Goal: Find contact information: Find contact information

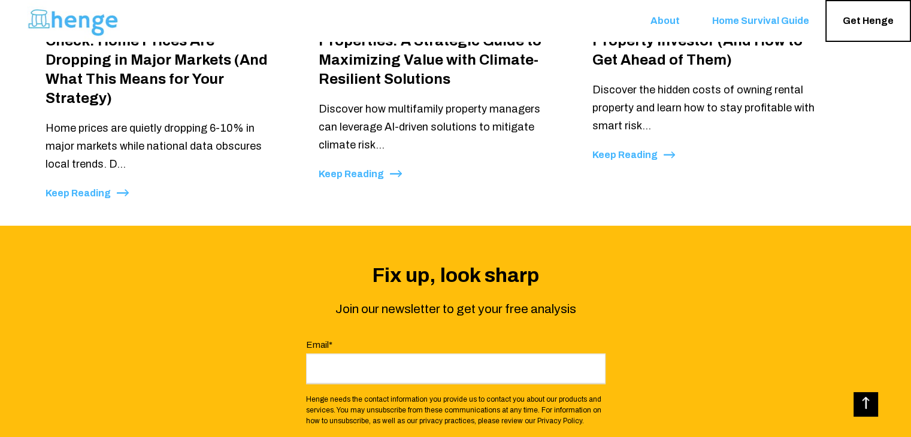
scroll to position [2652, 0]
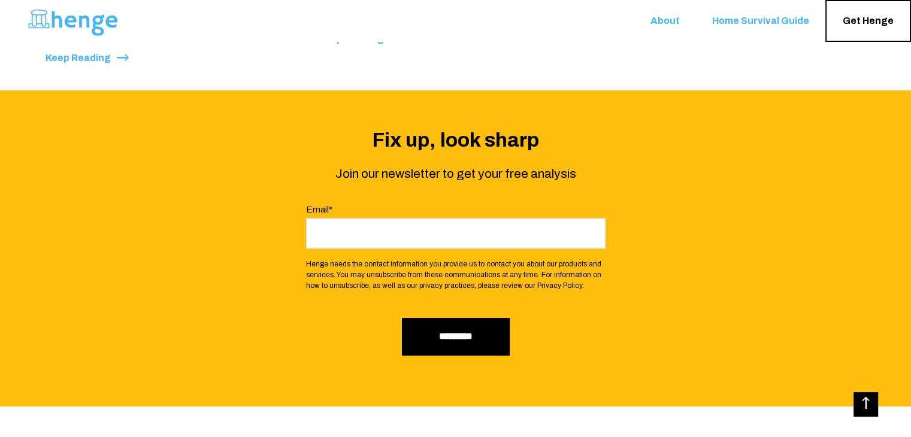
copy p "[STREET_ADDRESS]"
copy p "[GEOGRAPHIC_DATA]"
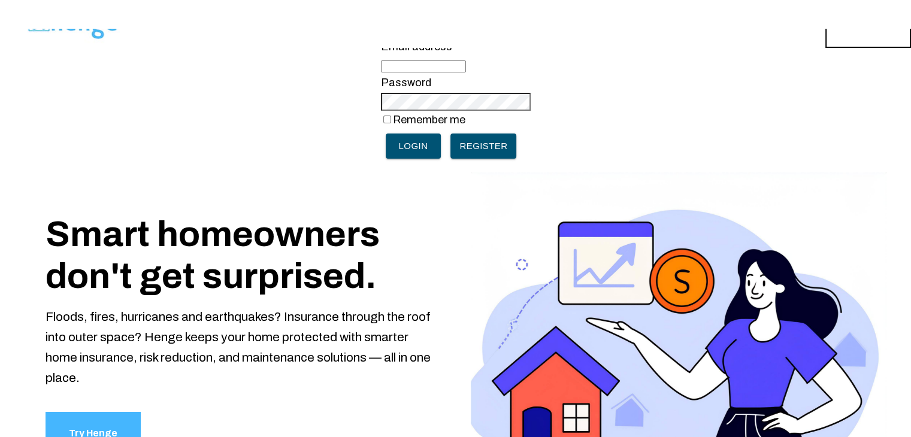
scroll to position [0, 0]
